Goal: Complete application form

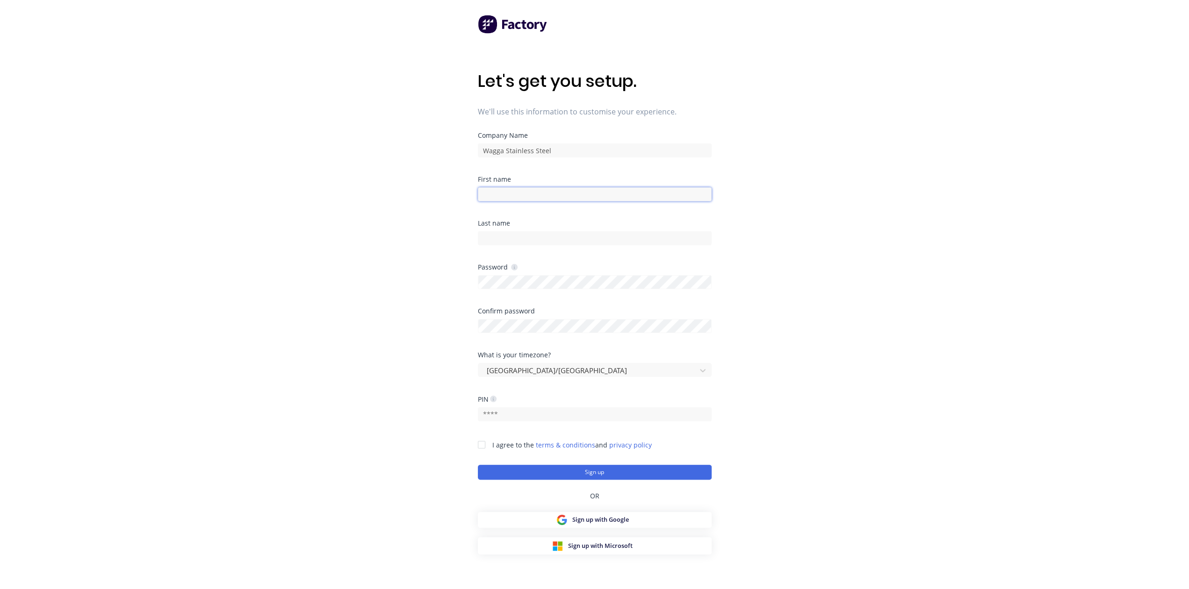
click at [515, 189] on input at bounding box center [595, 194] width 234 height 14
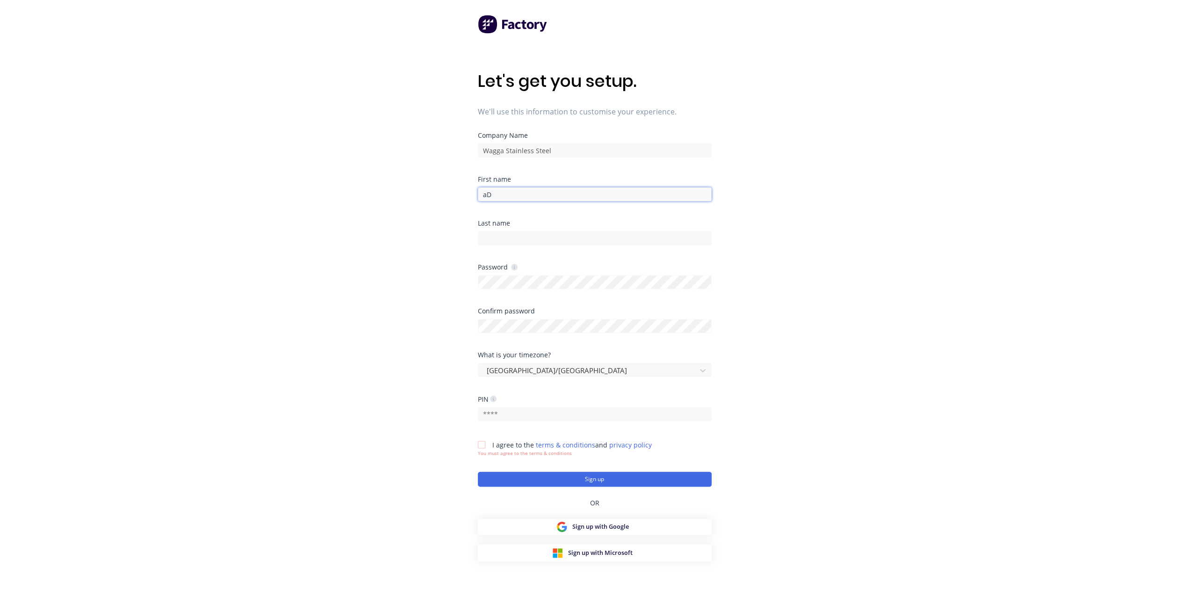
type input "a"
type input "ADMIN"
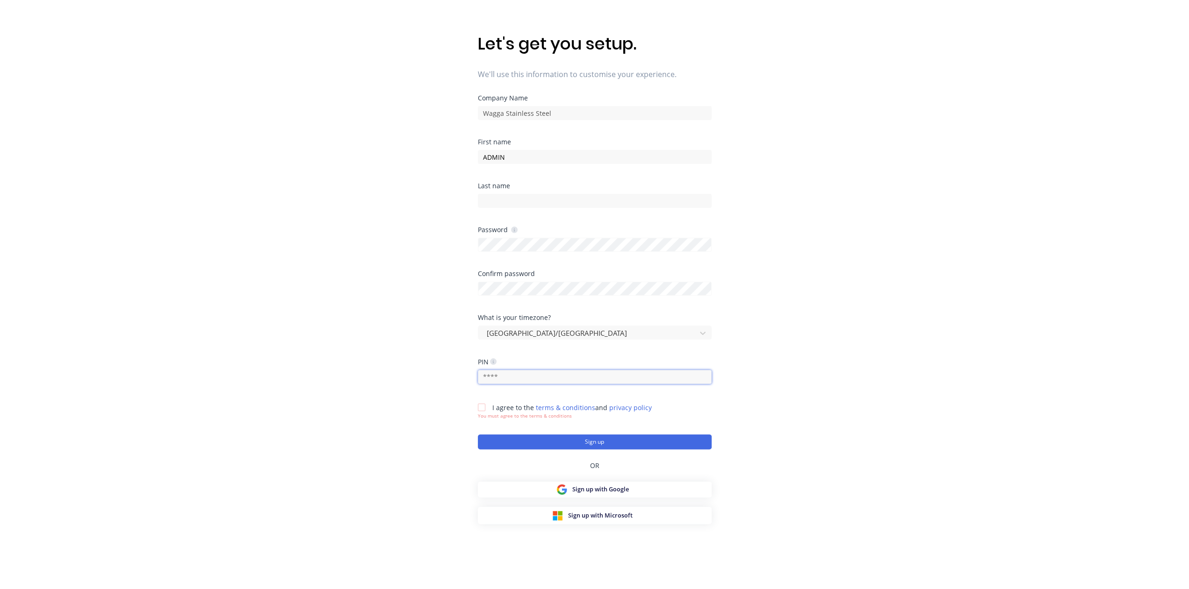
click at [521, 376] on input "text" at bounding box center [595, 377] width 234 height 14
type input "0055"
click at [482, 406] on div at bounding box center [481, 407] width 19 height 19
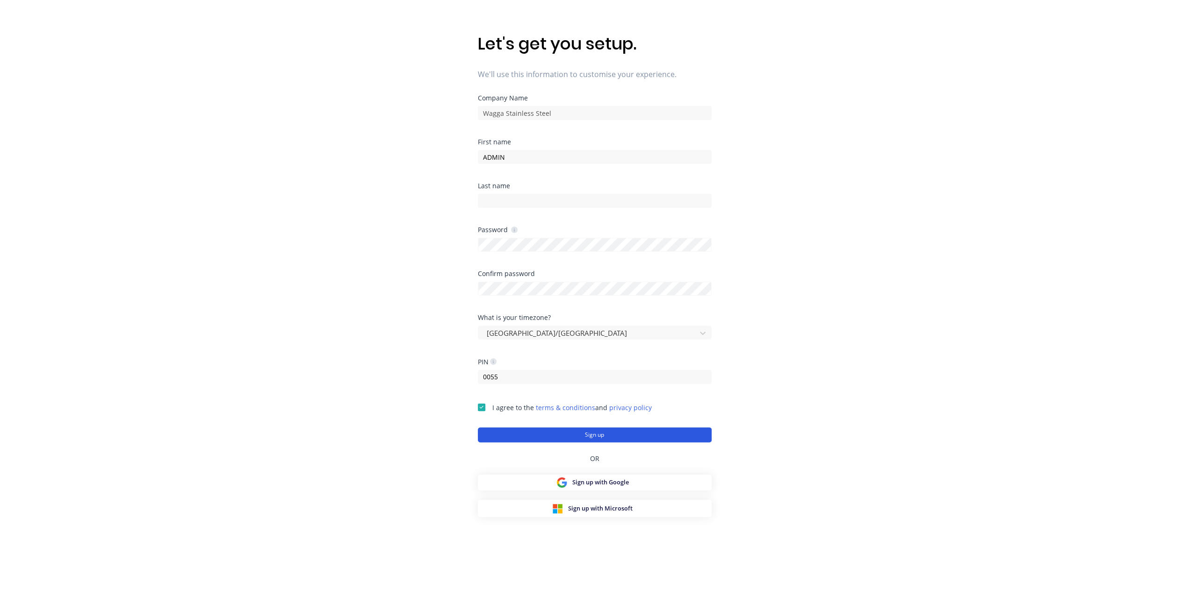
click at [588, 434] on button "Sign up" at bounding box center [595, 435] width 234 height 15
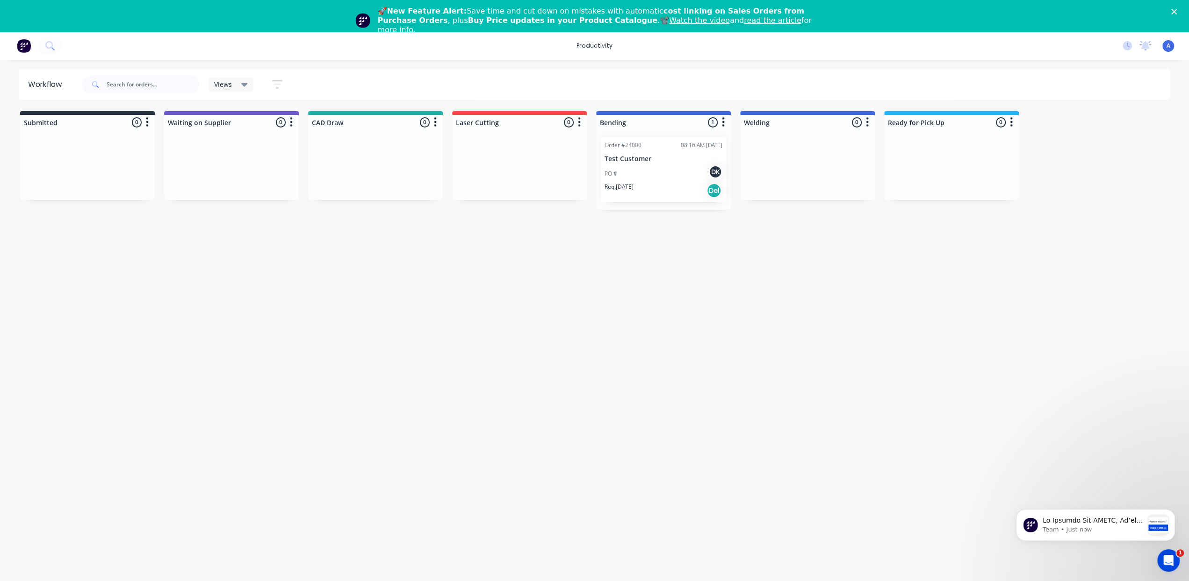
click at [1176, 10] on icon "Close" at bounding box center [1174, 12] width 6 height 6
